Goal: Navigation & Orientation: Understand site structure

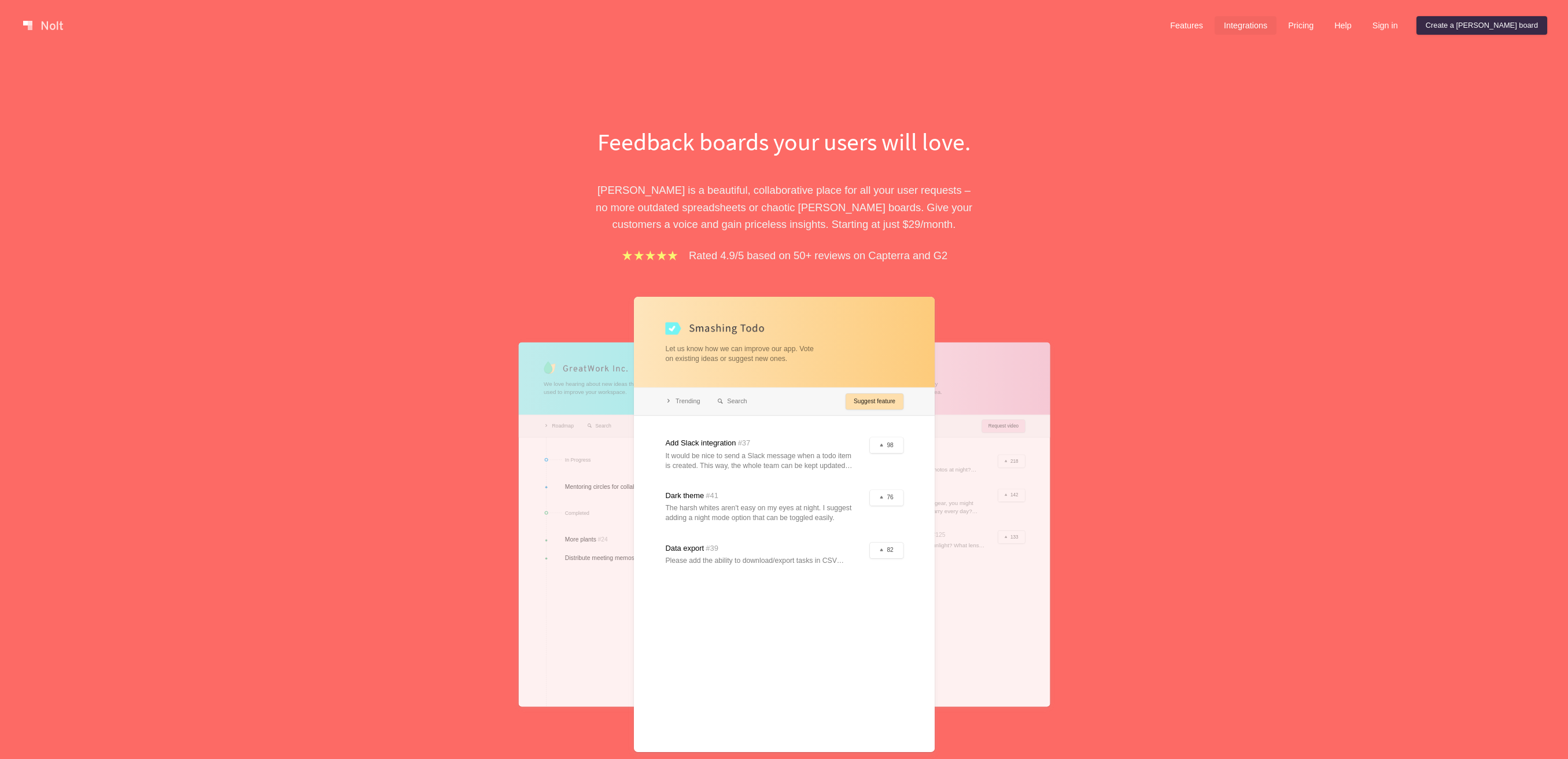
click at [1277, 22] on link "Integrations" at bounding box center [1245, 26] width 62 height 19
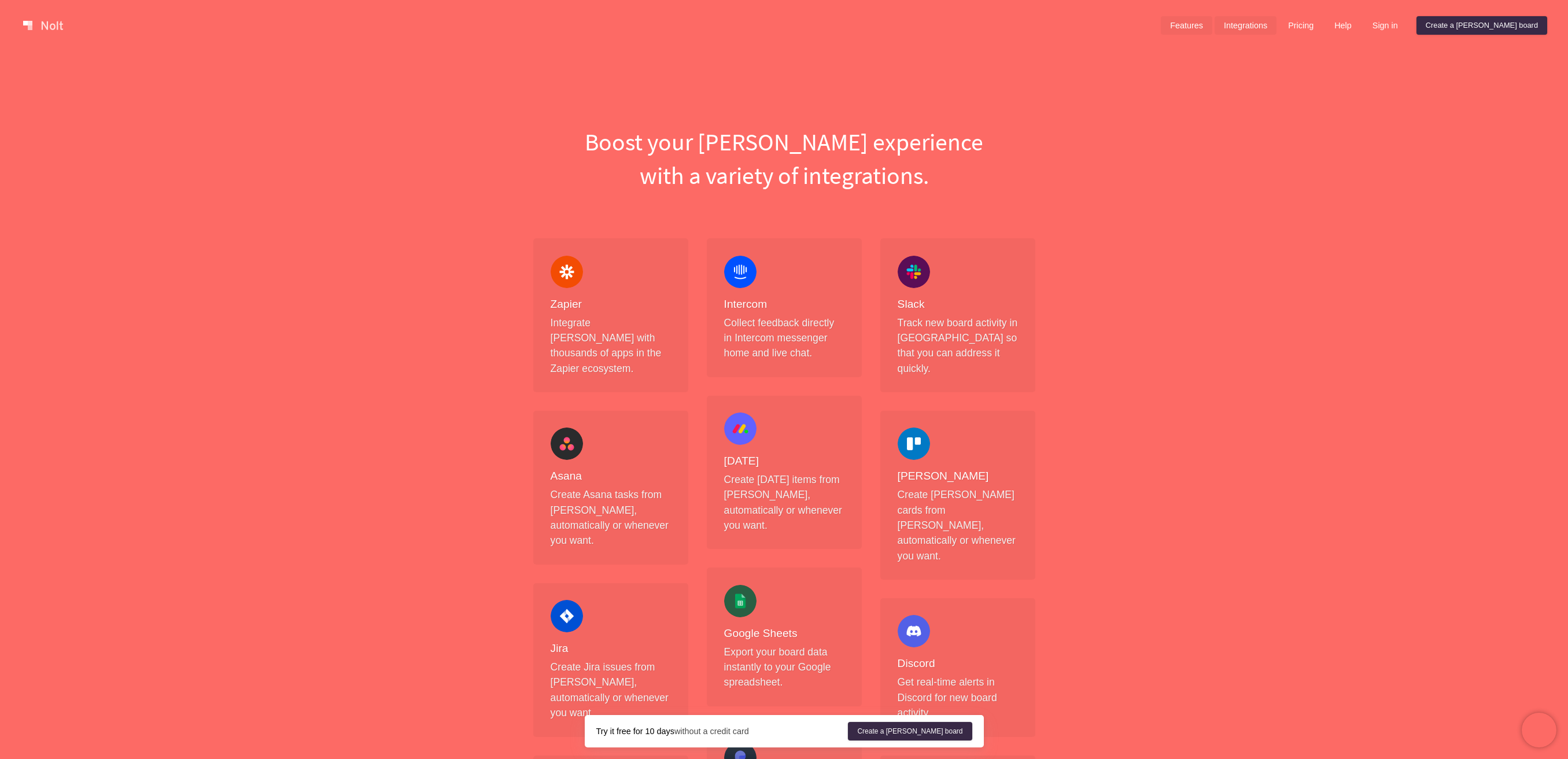
click at [1213, 19] on link "Features" at bounding box center [1186, 26] width 51 height 19
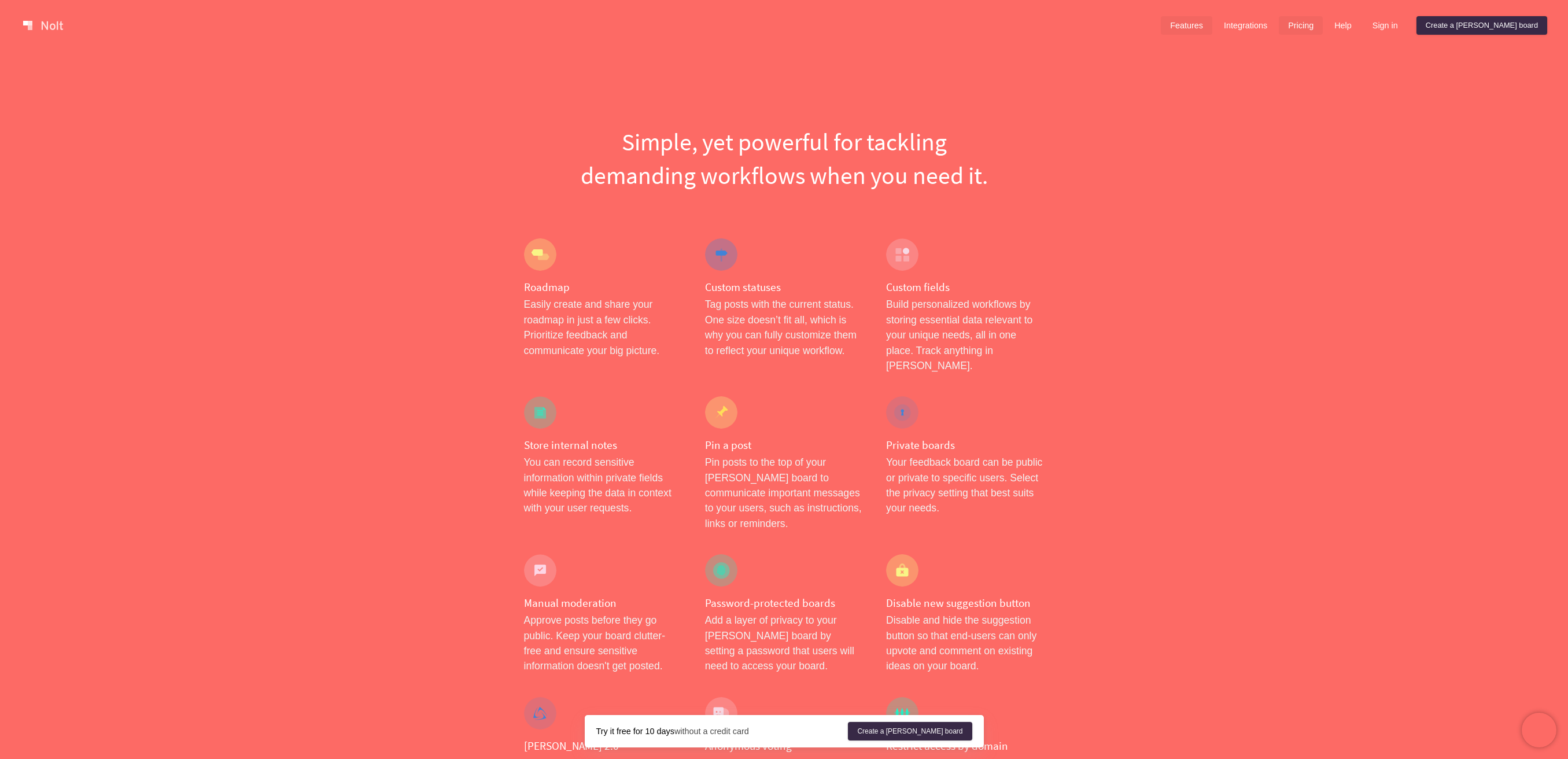
click at [1323, 21] on link "Pricing" at bounding box center [1301, 26] width 44 height 19
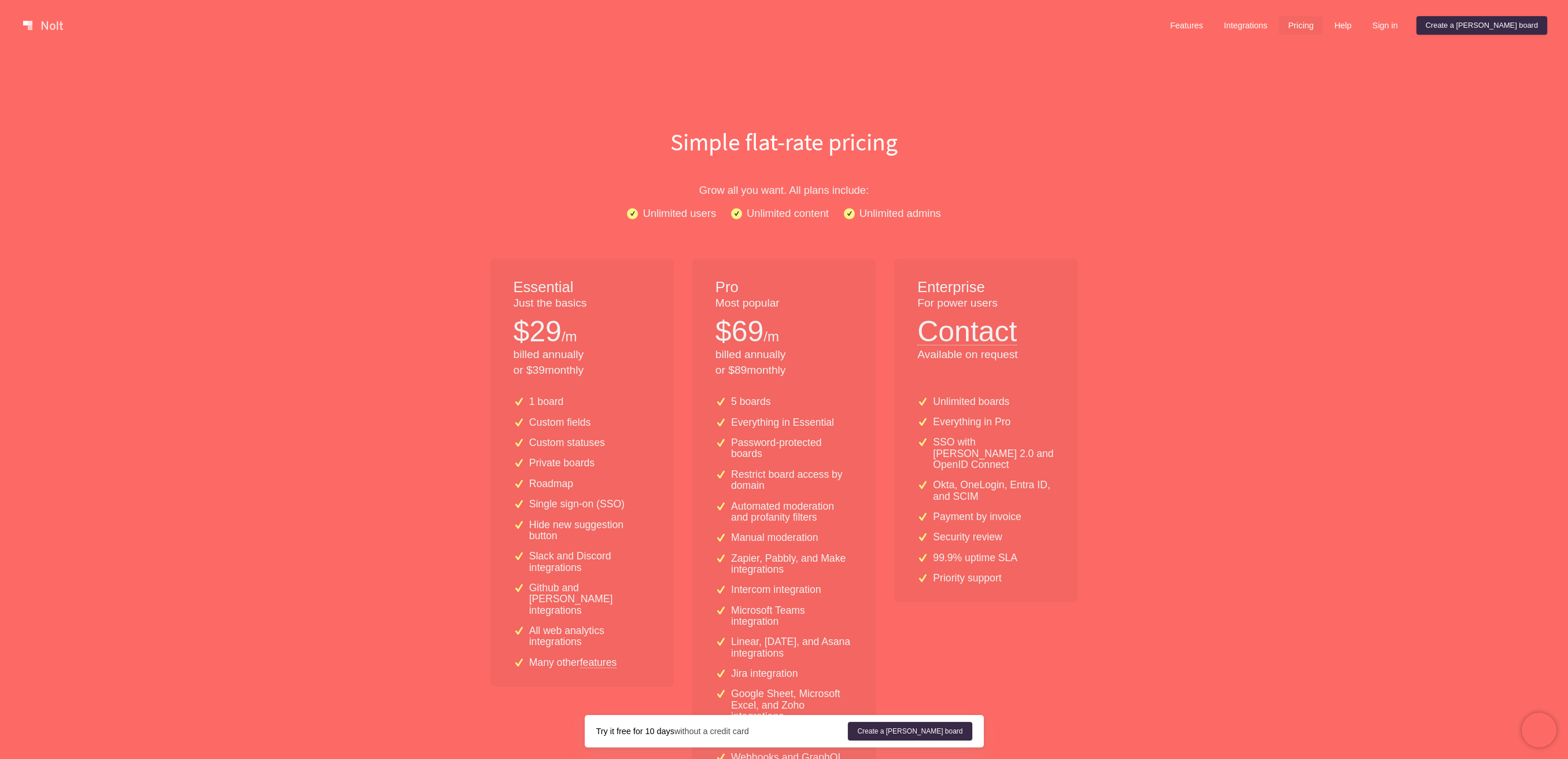
click at [32, 24] on link at bounding box center [43, 26] width 49 height 19
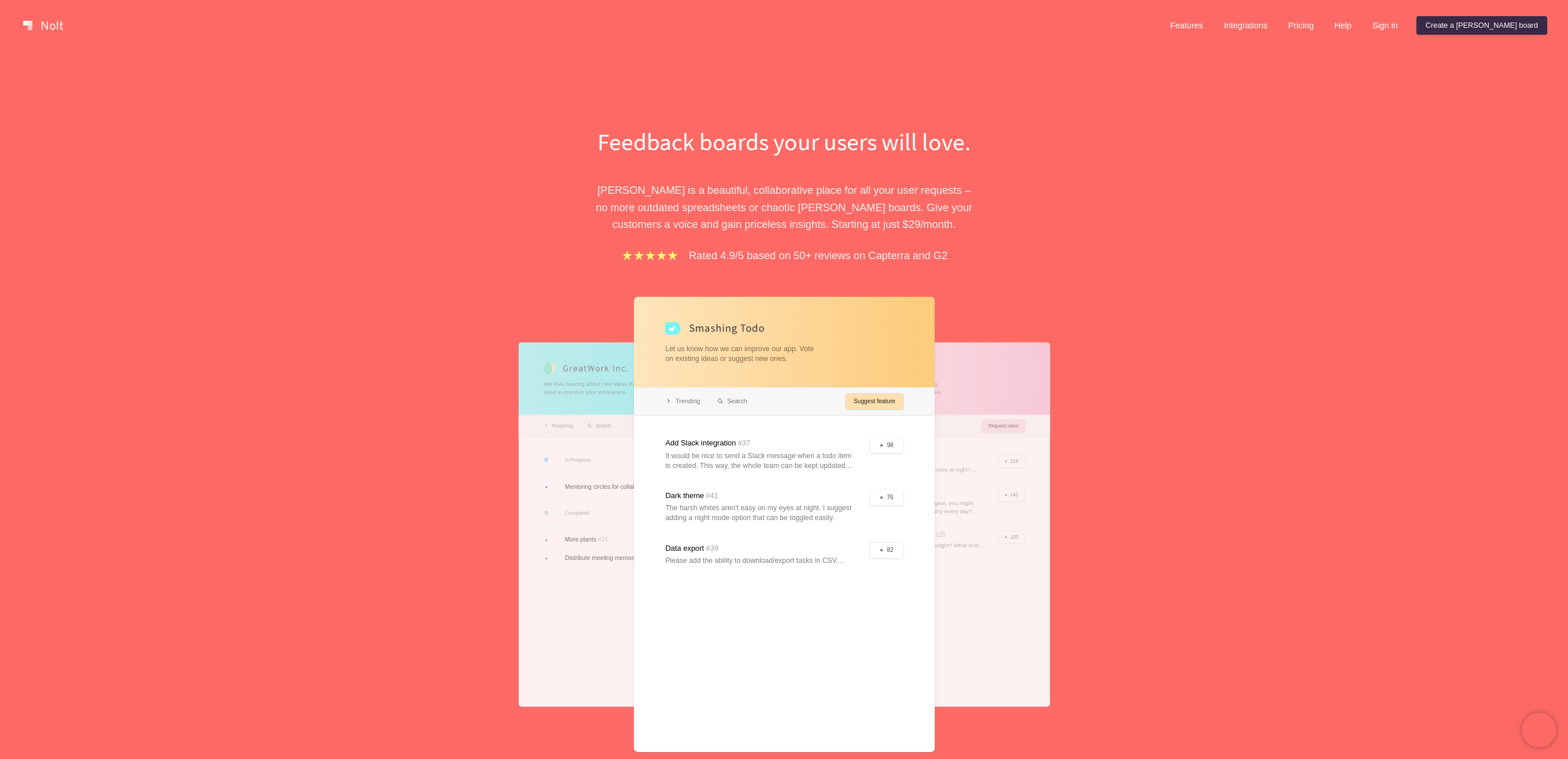
click at [1094, 199] on div "Feedback boards your users will love. [PERSON_NAME] is a beautiful, collaborati…" at bounding box center [784, 447] width 1568 height 792
